Goal: Navigation & Orientation: Find specific page/section

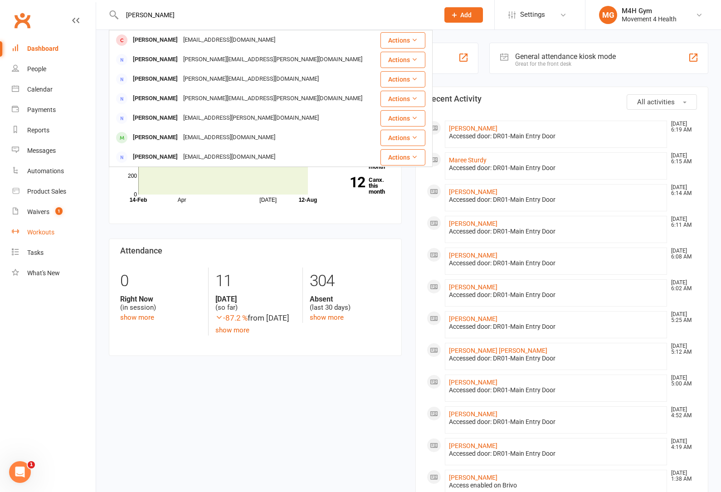
type input "[PERSON_NAME]"
click at [46, 231] on div "Workouts" at bounding box center [40, 232] width 27 height 7
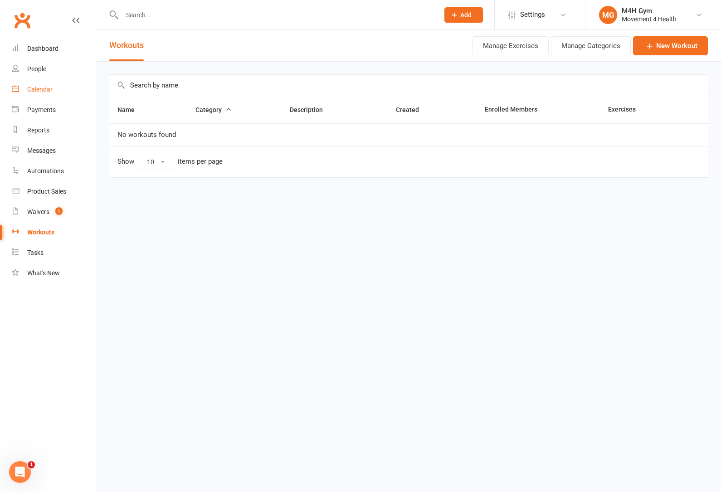
click at [41, 95] on link "Calendar" at bounding box center [54, 89] width 84 height 20
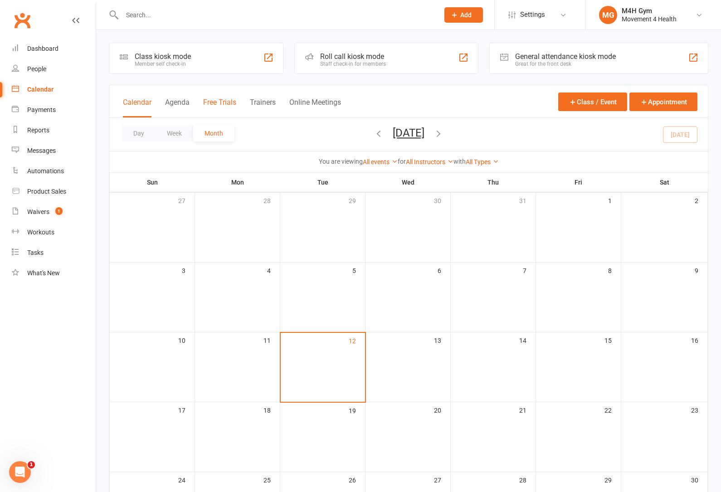
click at [221, 100] on button "Free Trials" at bounding box center [219, 108] width 33 height 20
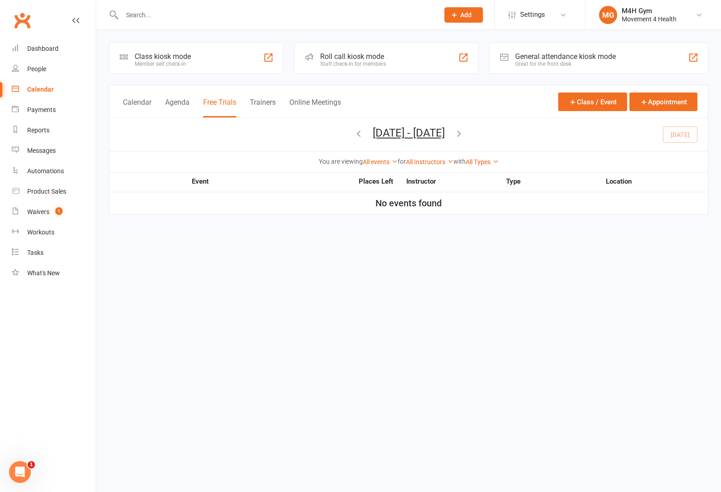
click at [132, 102] on button "Calendar" at bounding box center [137, 108] width 29 height 20
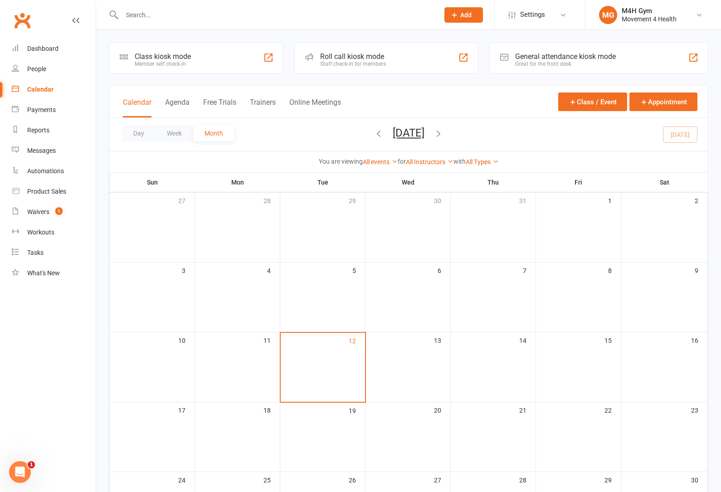
click at [269, 102] on button "Trainers" at bounding box center [263, 108] width 26 height 20
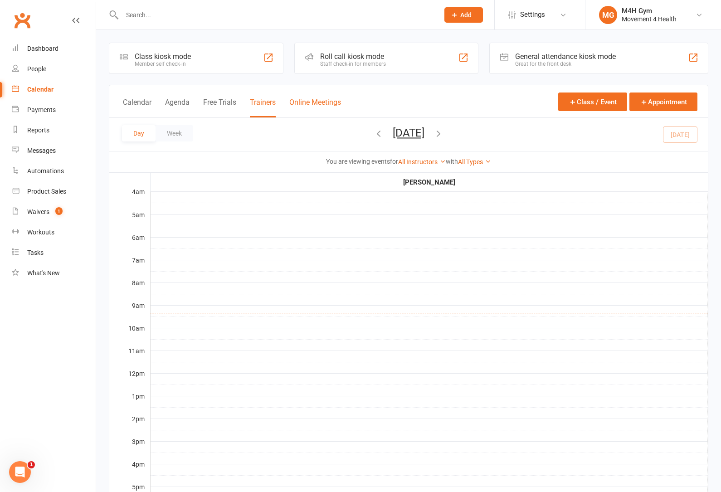
click at [323, 106] on button "Online Meetings" at bounding box center [315, 108] width 52 height 20
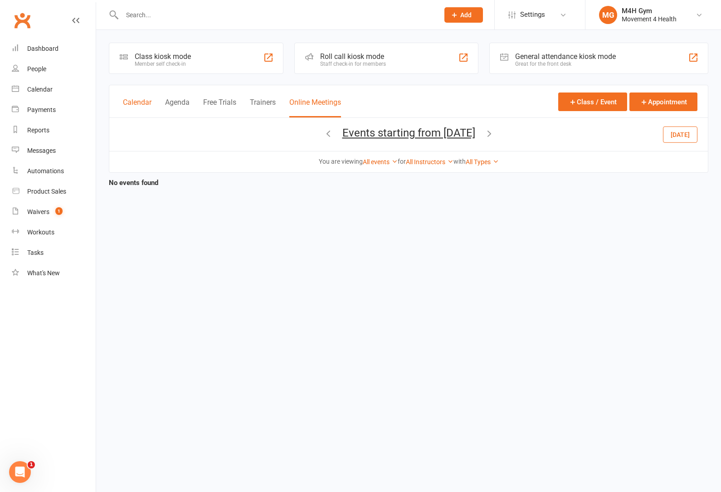
click at [137, 105] on button "Calendar" at bounding box center [137, 108] width 29 height 20
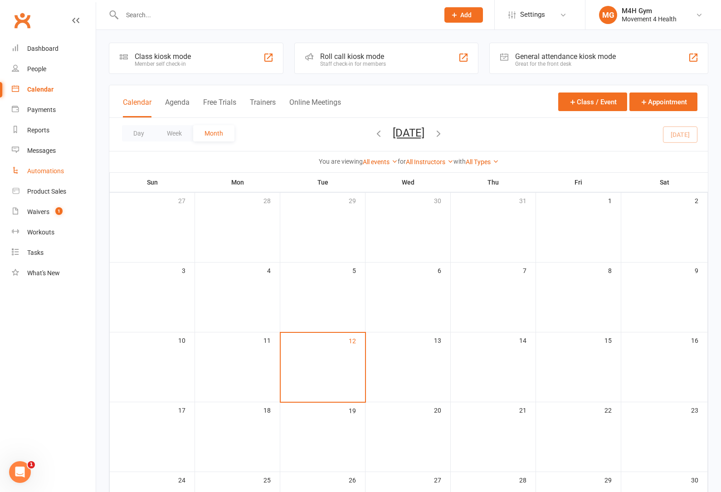
click at [37, 173] on div "Automations" at bounding box center [45, 170] width 37 height 7
